Goal: Information Seeking & Learning: Learn about a topic

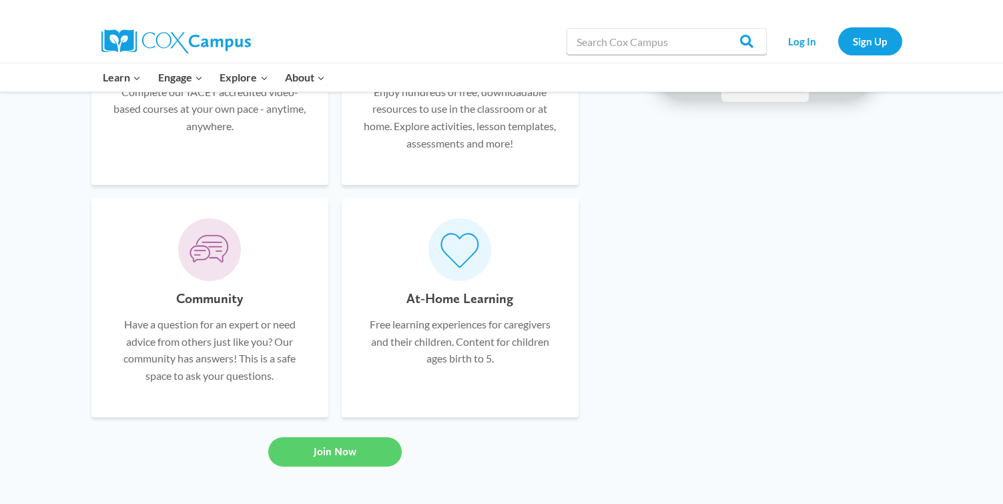
scroll to position [809, 0]
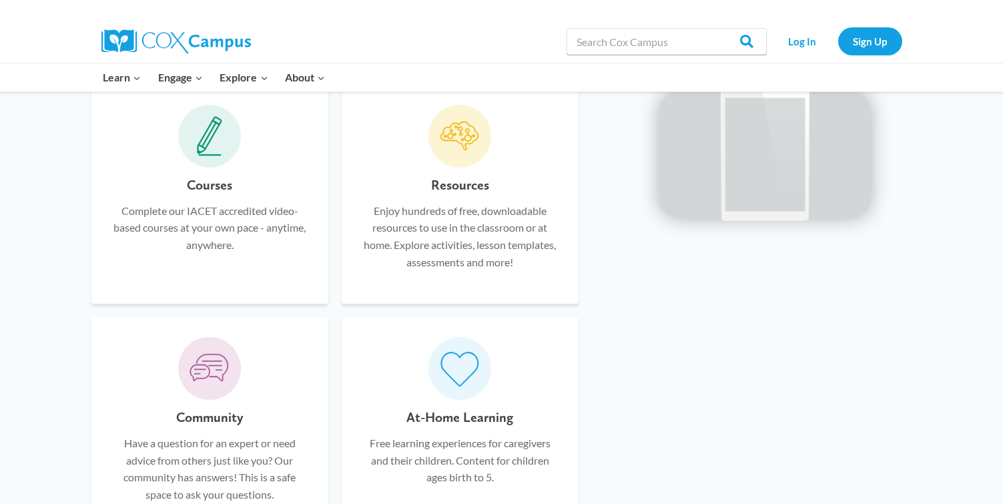
click at [486, 195] on div "Resources Enjoy hundreds of free, downloadable resources to use in the classroo…" at bounding box center [460, 228] width 197 height 109
click at [469, 179] on h6 "Resources" at bounding box center [460, 184] width 58 height 21
click at [464, 165] on span at bounding box center [459, 136] width 63 height 63
click at [451, 116] on icon at bounding box center [460, 136] width 40 height 40
drag, startPoint x: 451, startPoint y: 115, endPoint x: 446, endPoint y: 151, distance: 35.8
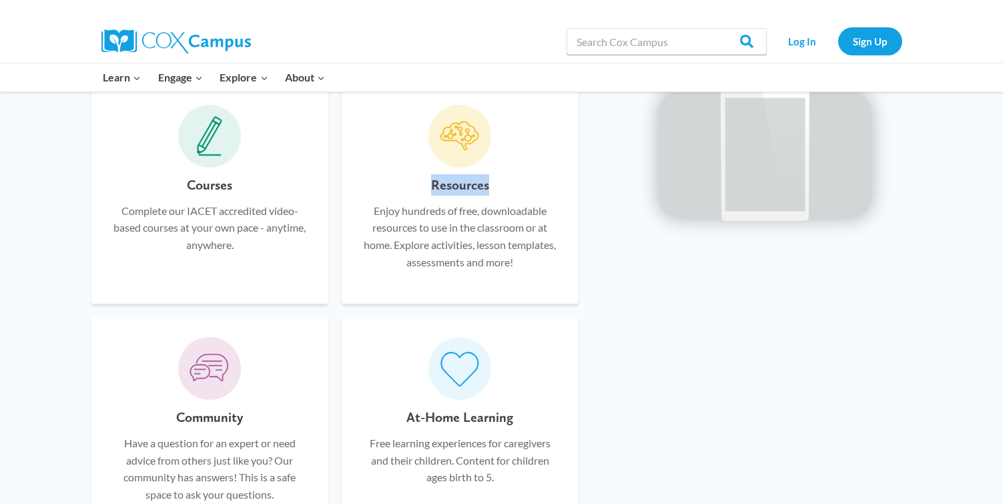
click at [451, 116] on icon at bounding box center [460, 136] width 40 height 40
click at [447, 159] on span at bounding box center [459, 136] width 63 height 63
click at [442, 176] on h6 "Resources" at bounding box center [460, 184] width 58 height 21
click at [446, 199] on div "Resources Enjoy hundreds of free, downloadable resources to use in the classroo…" at bounding box center [460, 228] width 197 height 109
click at [449, 204] on p "Enjoy hundreds of free, downloadable resources to use in the classroom or at ho…" at bounding box center [460, 236] width 197 height 68
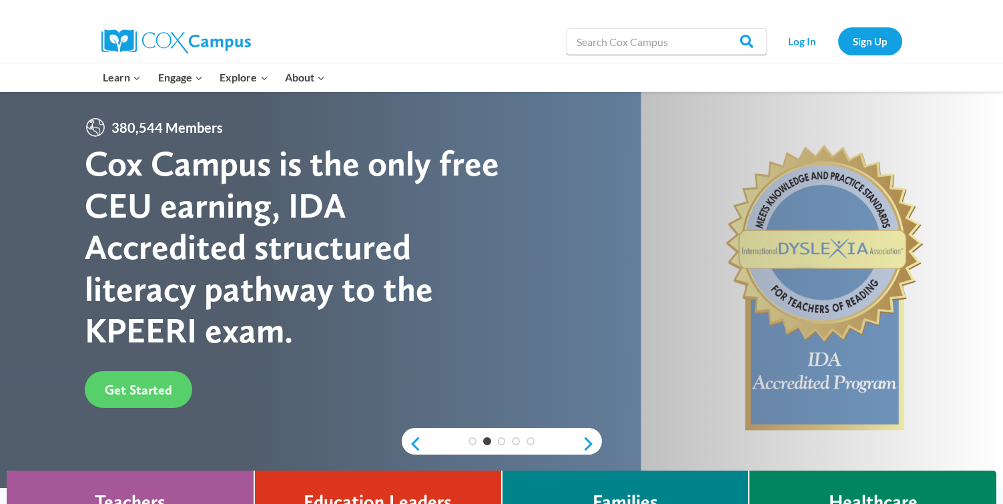
scroll to position [0, 0]
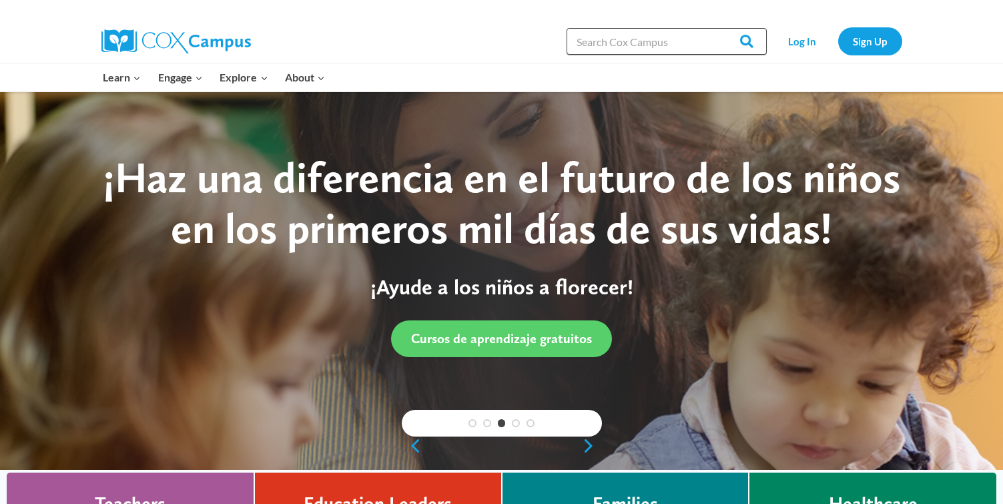
click at [618, 43] on input "Search in [URL][DOMAIN_NAME]" at bounding box center [666, 41] width 200 height 27
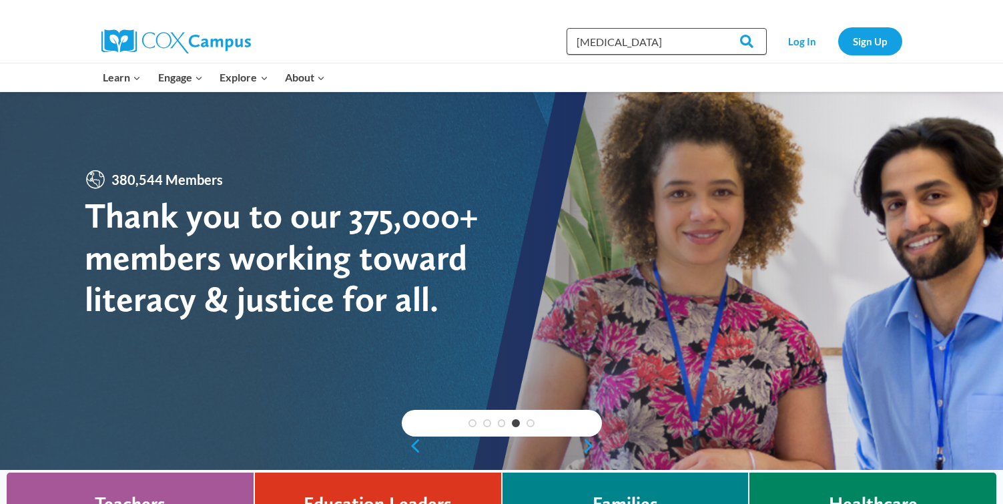
type input "dyslexia"
click at [714, 28] on input "Search" at bounding box center [740, 41] width 52 height 27
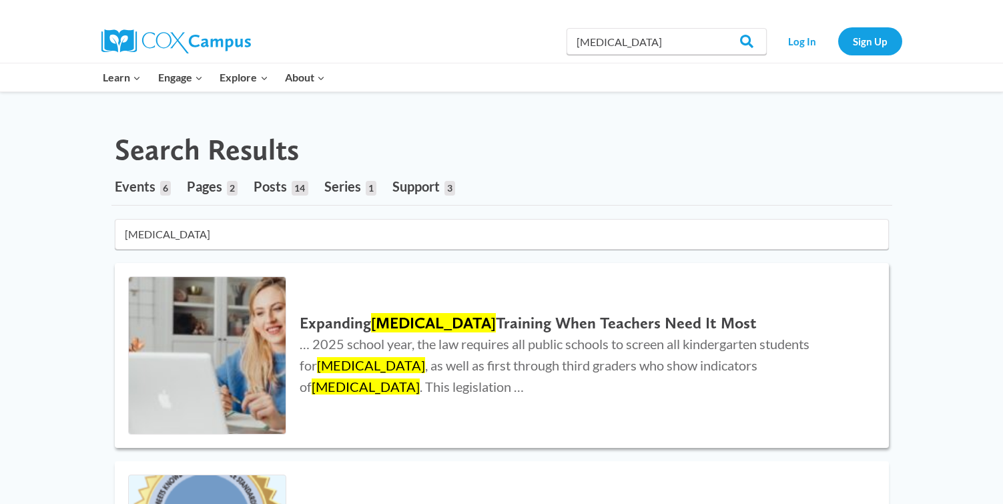
click at [596, 332] on h2 "Expanding Dyslexia Training When Teachers Need It Most" at bounding box center [581, 323] width 562 height 19
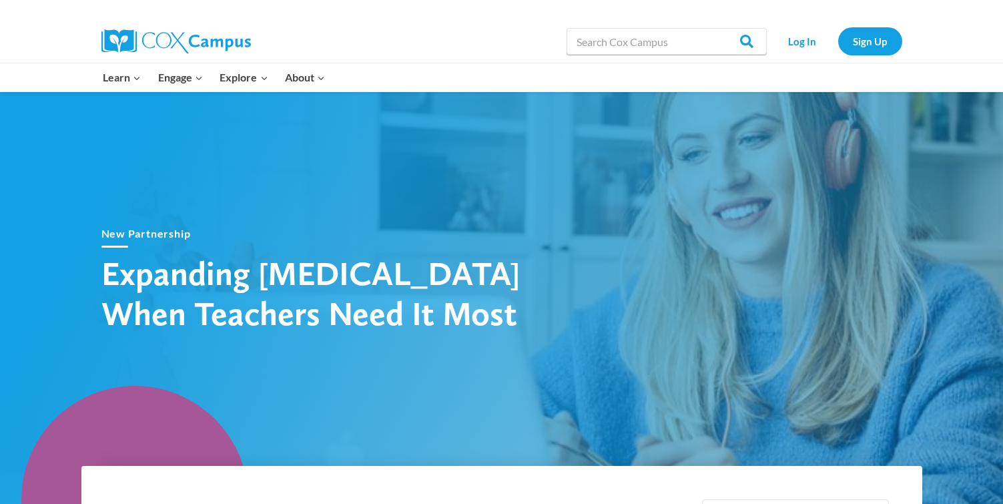
click at [222, 282] on h1 "Expanding Dyslexia Training When Teachers Need It Most" at bounding box center [334, 293] width 467 height 80
drag, startPoint x: 107, startPoint y: 274, endPoint x: 534, endPoint y: 322, distance: 430.3
click at [534, 322] on h1 "Expanding [MEDICAL_DATA] When Teachers Need It Most" at bounding box center [334, 293] width 467 height 80
copy h1 "Expanding [MEDICAL_DATA] When Teachers Need It Most"
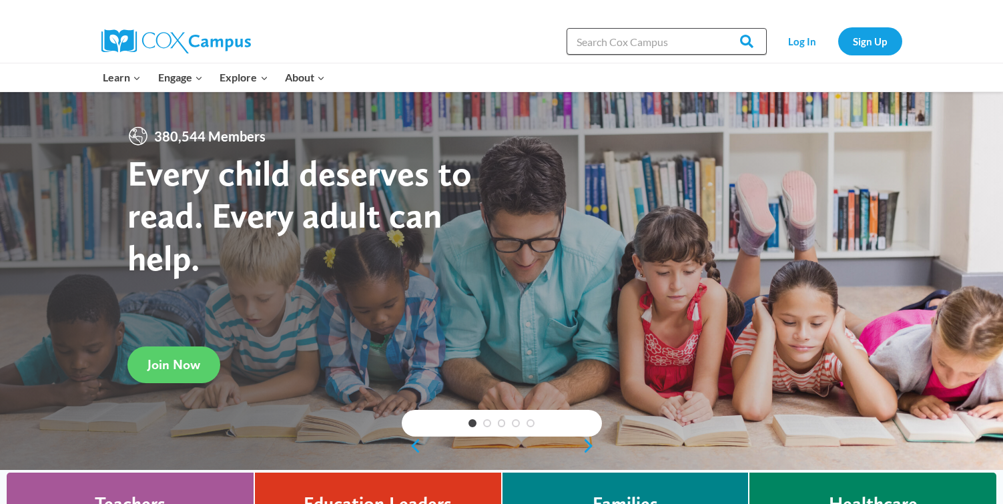
click at [648, 47] on input "Search in [URL][DOMAIN_NAME]" at bounding box center [666, 41] width 200 height 27
paste input "Expanding Dyslexia Training When Teachers Need It Most"
type input "Expanding Dyslexia Training When Teachers Need It Most"
click at [714, 28] on input "Search" at bounding box center [740, 41] width 52 height 27
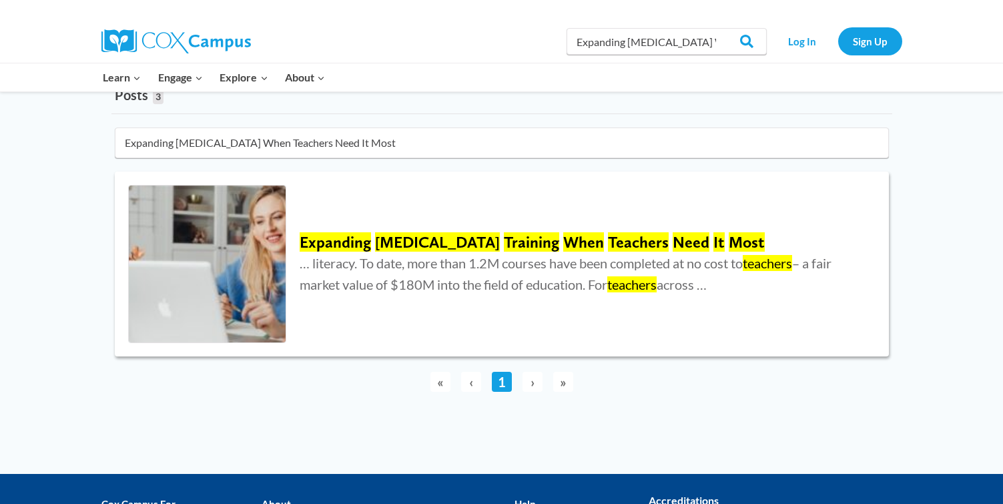
scroll to position [157, 0]
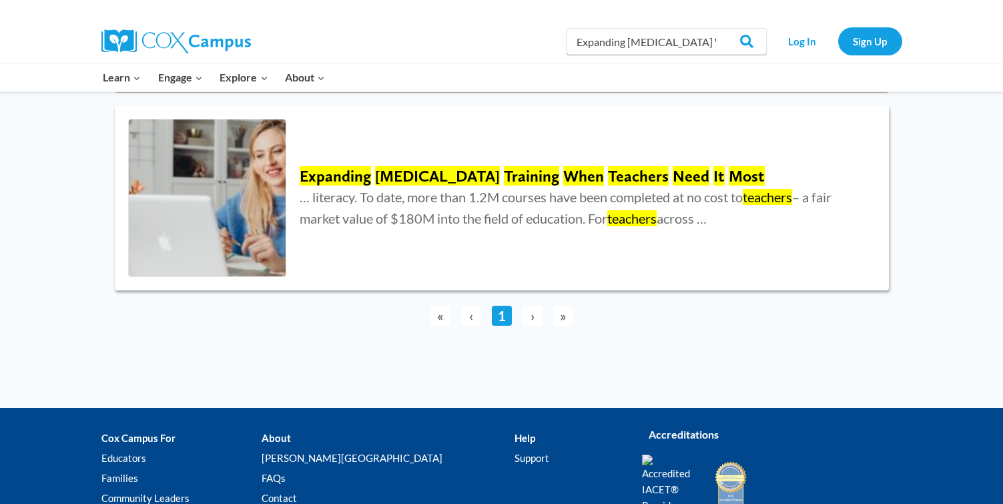
click at [608, 171] on mark "Teachers" at bounding box center [638, 175] width 61 height 19
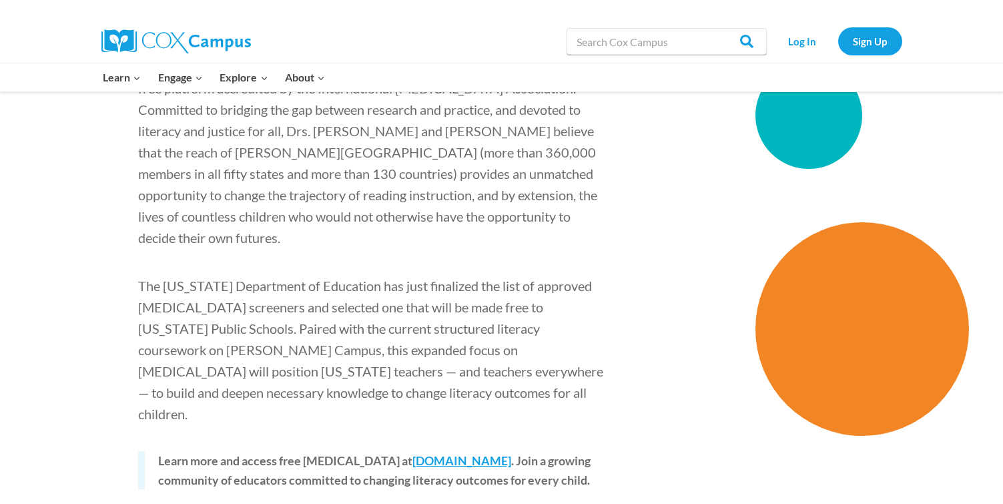
scroll to position [1666, 0]
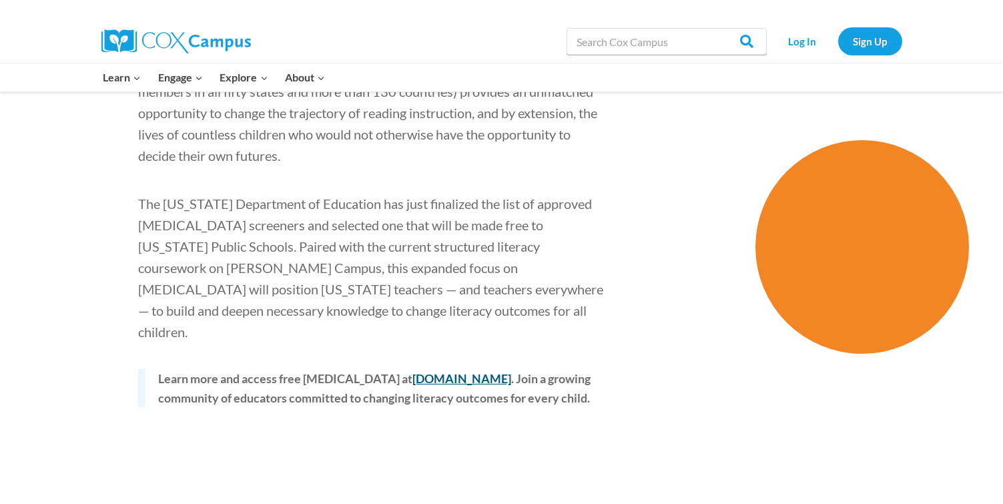
click at [453, 371] on link "coxcampus.org" at bounding box center [461, 378] width 99 height 15
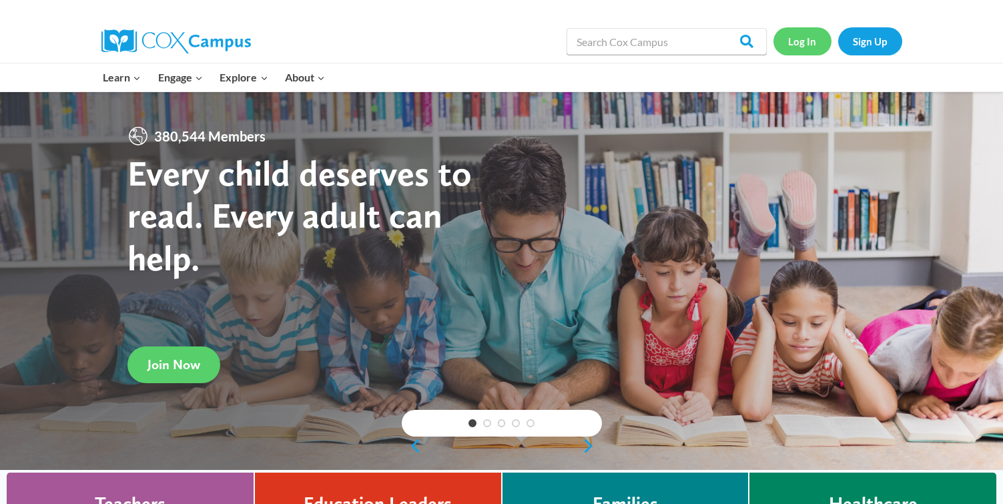
click at [800, 37] on link "Log In" at bounding box center [802, 40] width 58 height 27
